Goal: Information Seeking & Learning: Learn about a topic

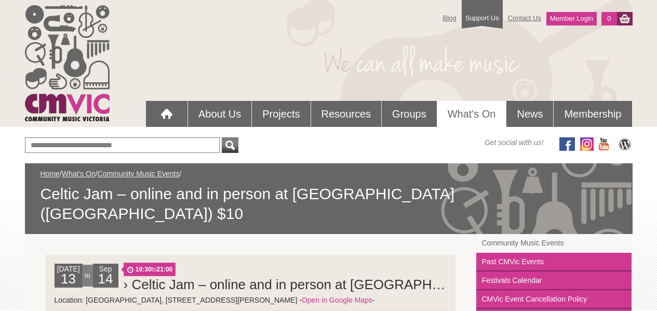
scroll to position [192, 0]
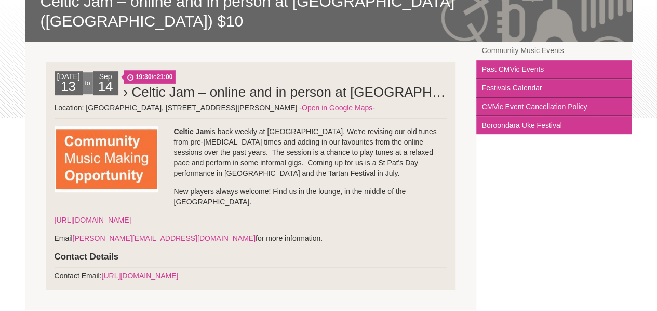
drag, startPoint x: 377, startPoint y: 260, endPoint x: 357, endPoint y: 118, distance: 143.1
click at [357, 118] on section "[DATE] to [DATE] 19:30 to 21:00 › Celtic Jam – online and in person at [GEOGRAP…" at bounding box center [251, 176] width 452 height 269
click at [357, 126] on p "Celtic Jam is back weekly at [GEOGRAPHIC_DATA]. We're revising our old tunes fr…" at bounding box center [251, 152] width 393 height 52
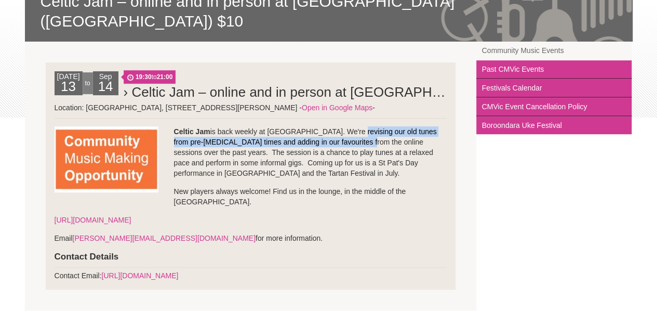
drag, startPoint x: 349, startPoint y: 104, endPoint x: 336, endPoint y: 125, distance: 24.5
click at [336, 125] on li "[DATE] to [DATE] 19:30 to 21:00 › Celtic Jam – online and in person at [GEOGRAP…" at bounding box center [251, 175] width 410 height 227
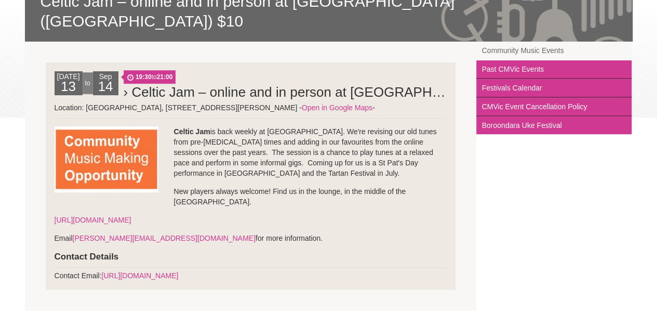
click at [338, 103] on li "[DATE] to [DATE] 19:30 to 21:00 › Celtic Jam – online and in person at [GEOGRAP…" at bounding box center [251, 175] width 410 height 227
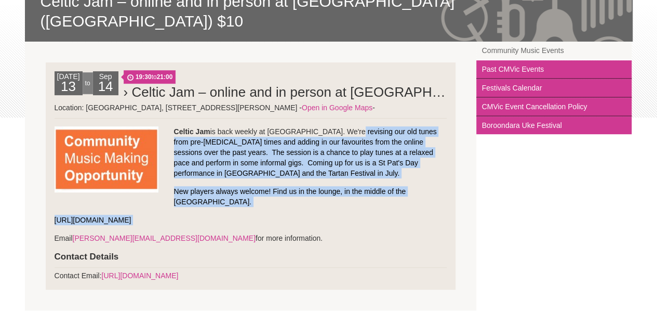
drag, startPoint x: 345, startPoint y: 111, endPoint x: 432, endPoint y: 178, distance: 110.4
click at [432, 178] on li "[DATE] to [DATE] 19:30 to 21:00 › Celtic Jam – online and in person at [GEOGRAP…" at bounding box center [251, 175] width 410 height 227
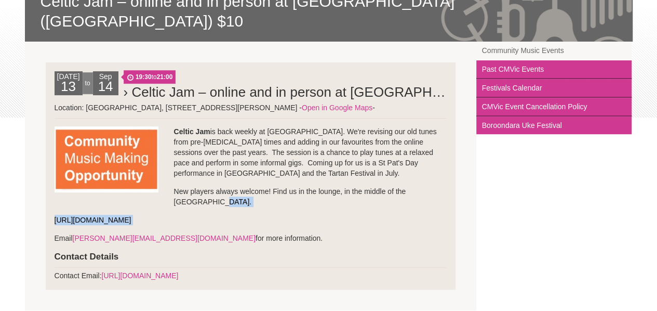
drag, startPoint x: 451, startPoint y: 173, endPoint x: 436, endPoint y: 188, distance: 20.9
click at [436, 188] on li "[DATE] to [DATE] 19:30 to 21:00 › Celtic Jam – online and in person at [GEOGRAP…" at bounding box center [251, 175] width 410 height 227
click at [436, 215] on p "[URL][DOMAIN_NAME]" at bounding box center [251, 220] width 393 height 10
